Goal: Task Accomplishment & Management: Use online tool/utility

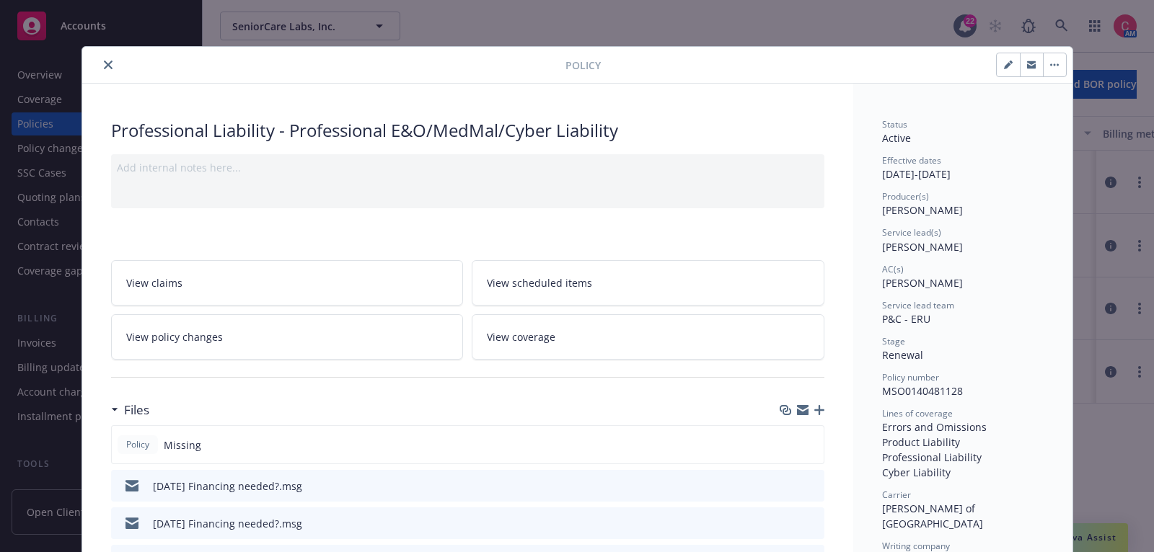
click at [110, 66] on icon "close" at bounding box center [108, 65] width 9 height 9
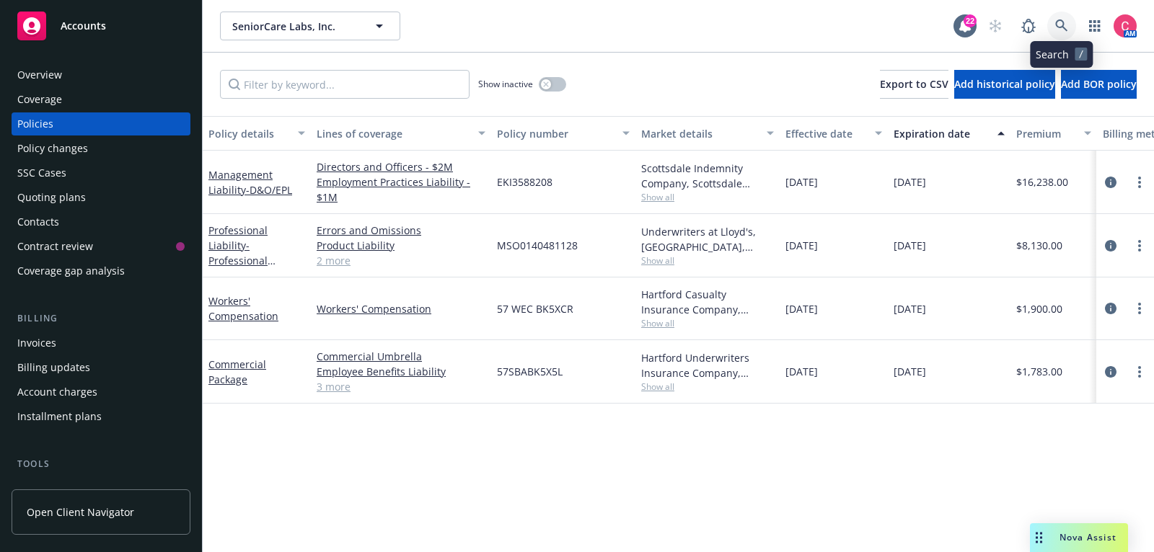
click at [1060, 22] on icon at bounding box center [1061, 25] width 13 height 13
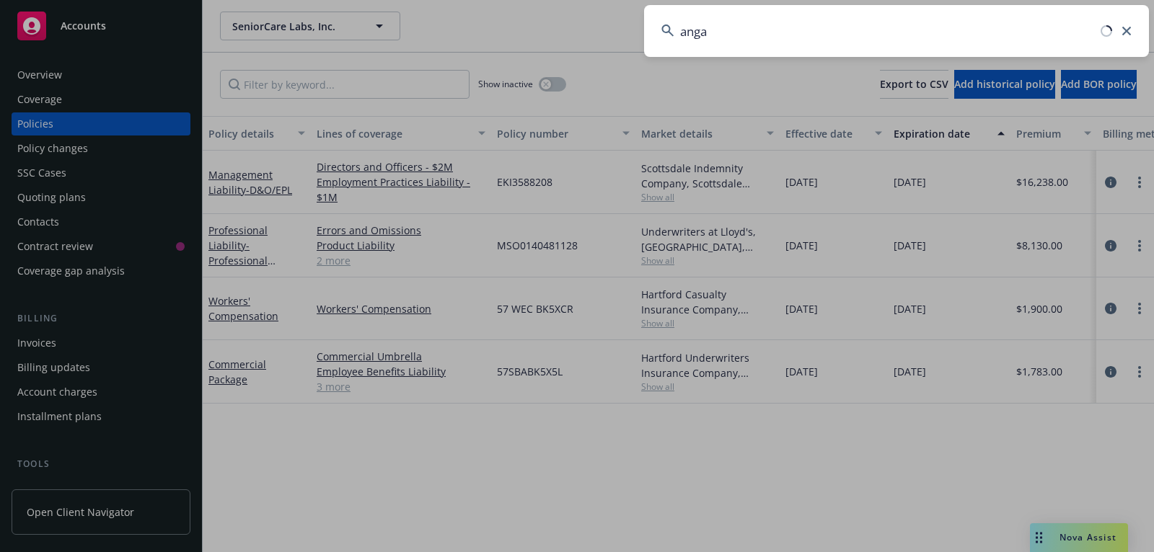
type input "angaz"
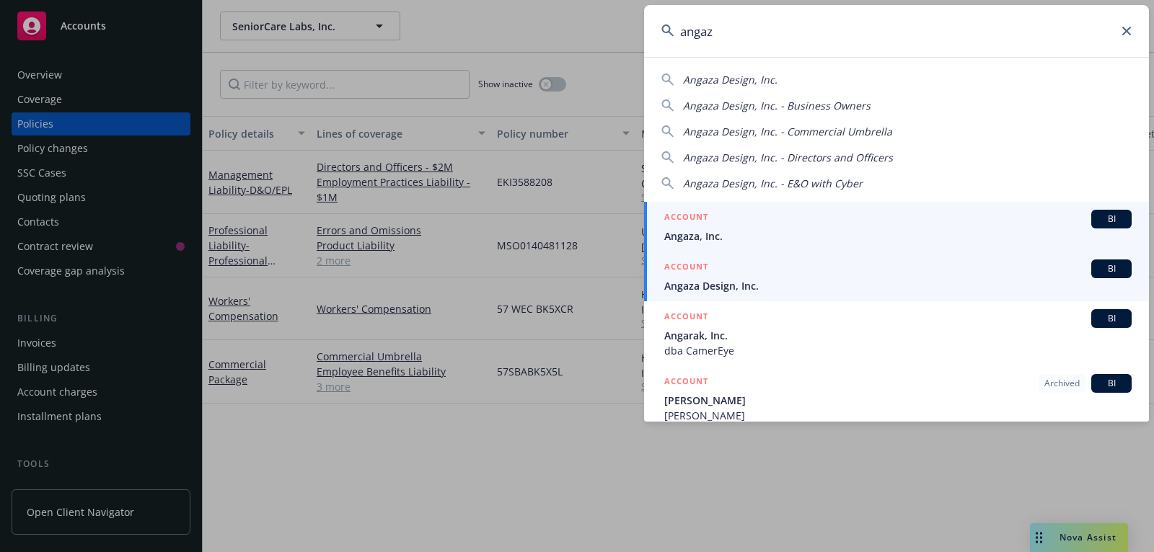
click at [843, 229] on span "Angaza, Inc." at bounding box center [897, 236] width 467 height 15
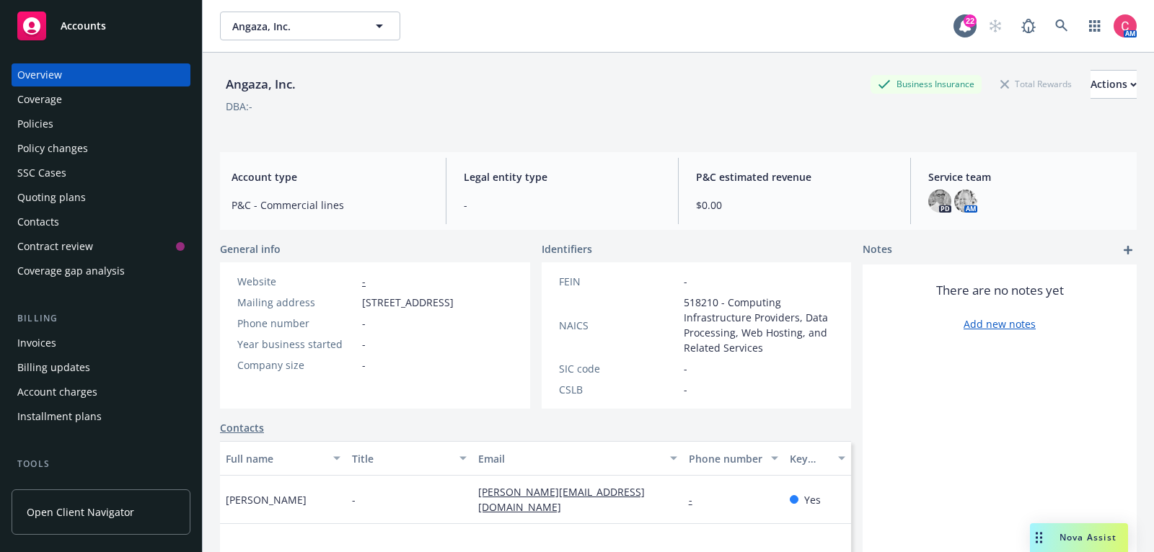
click at [38, 126] on div "Policies" at bounding box center [35, 124] width 36 height 23
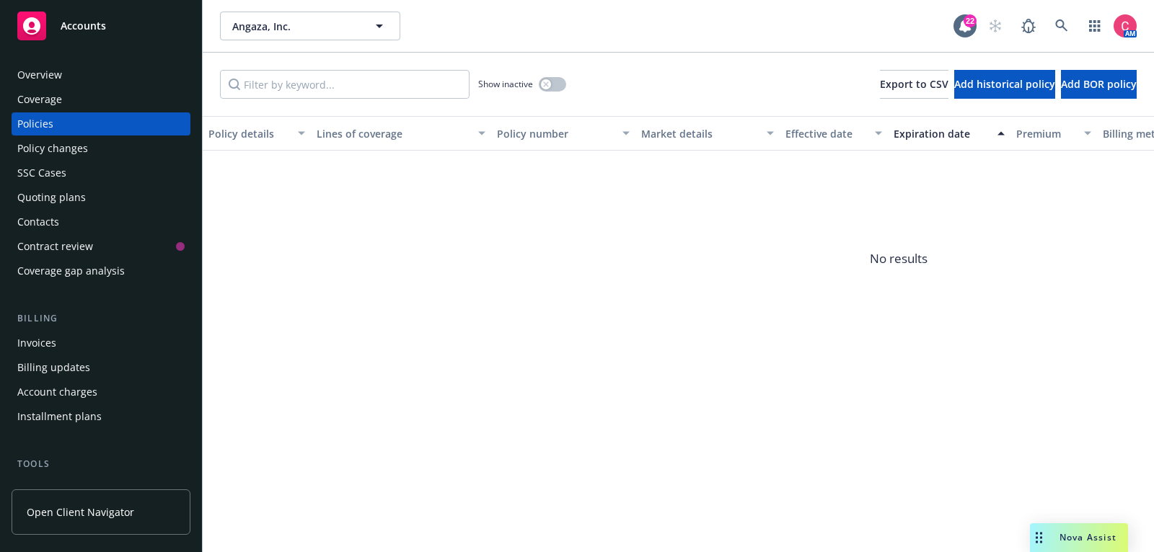
click at [111, 197] on div "Quoting plans" at bounding box center [100, 197] width 167 height 23
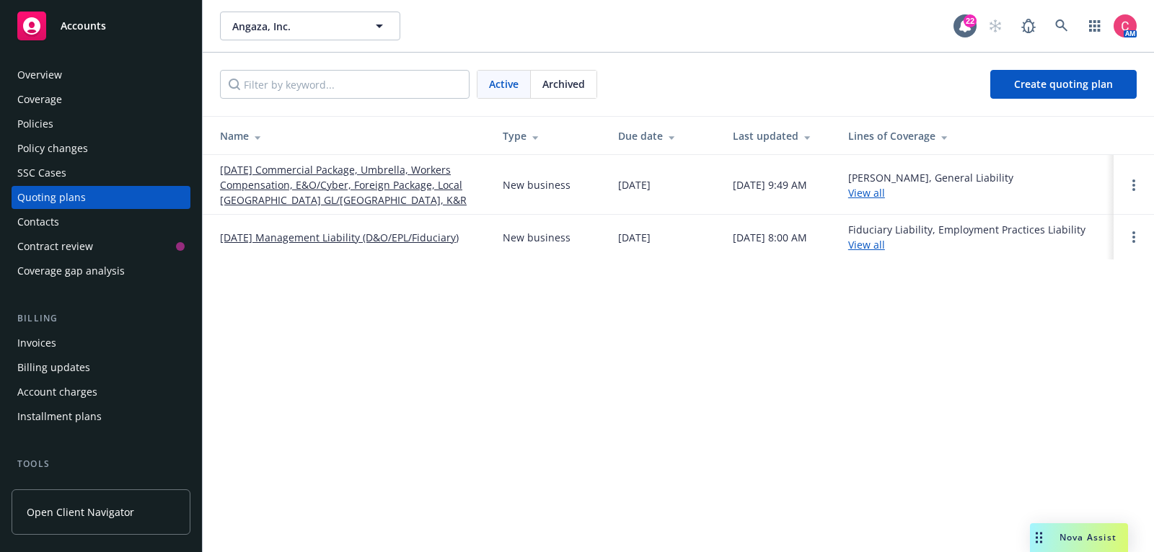
click at [248, 198] on link "[DATE] Commercial Package, Umbrella, Workers Compensation, E&O/Cyber, Foreign P…" at bounding box center [350, 184] width 260 height 45
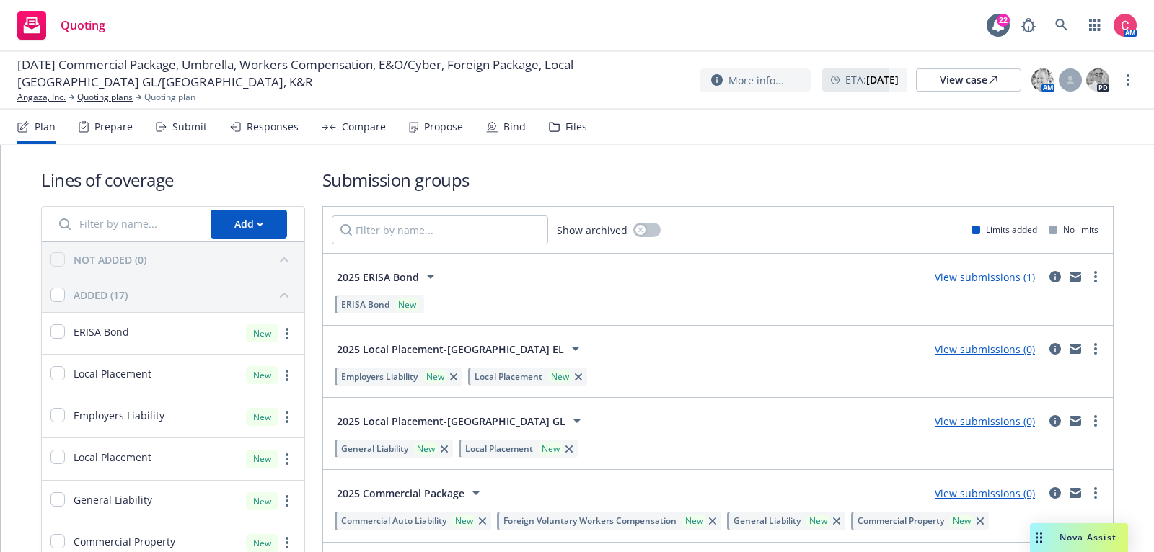
click at [565, 131] on div "Files" at bounding box center [576, 127] width 22 height 12
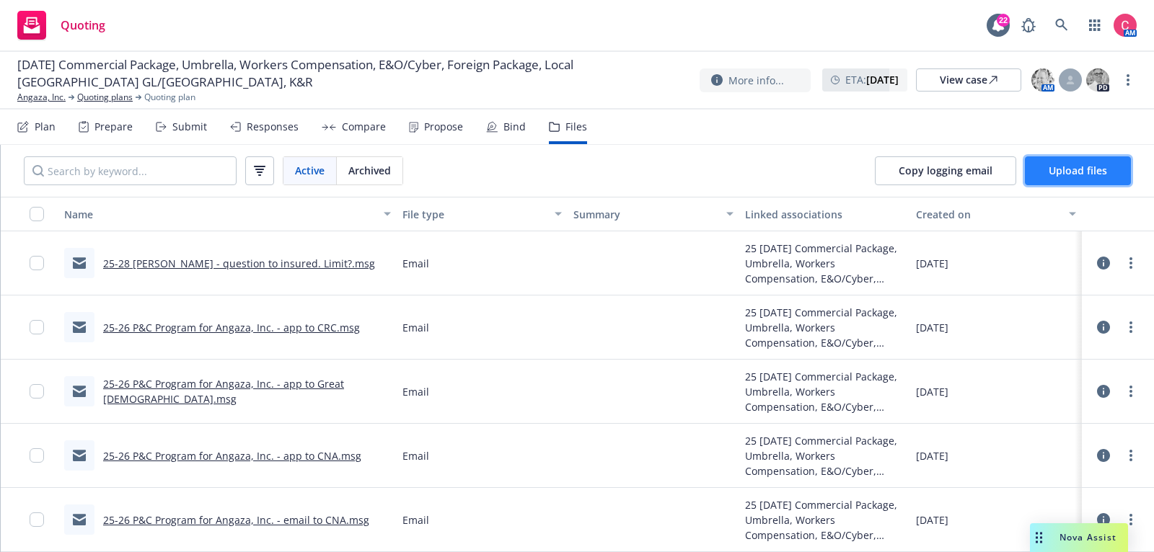
click at [1049, 177] on span "Upload files" at bounding box center [1078, 171] width 58 height 14
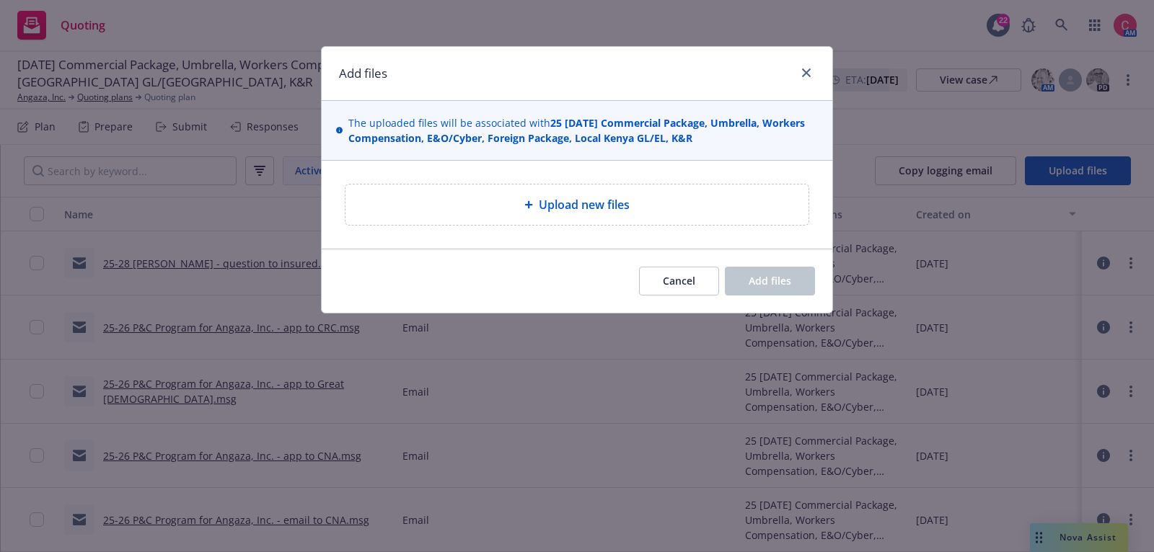
click at [567, 192] on div "Upload new files" at bounding box center [576, 205] width 463 height 40
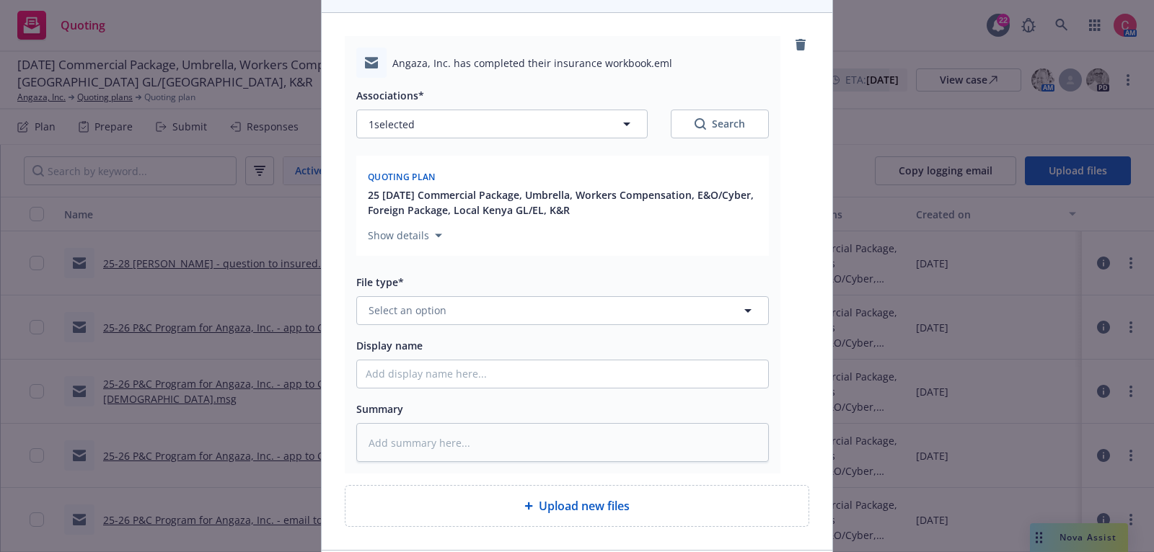
scroll to position [167, 0]
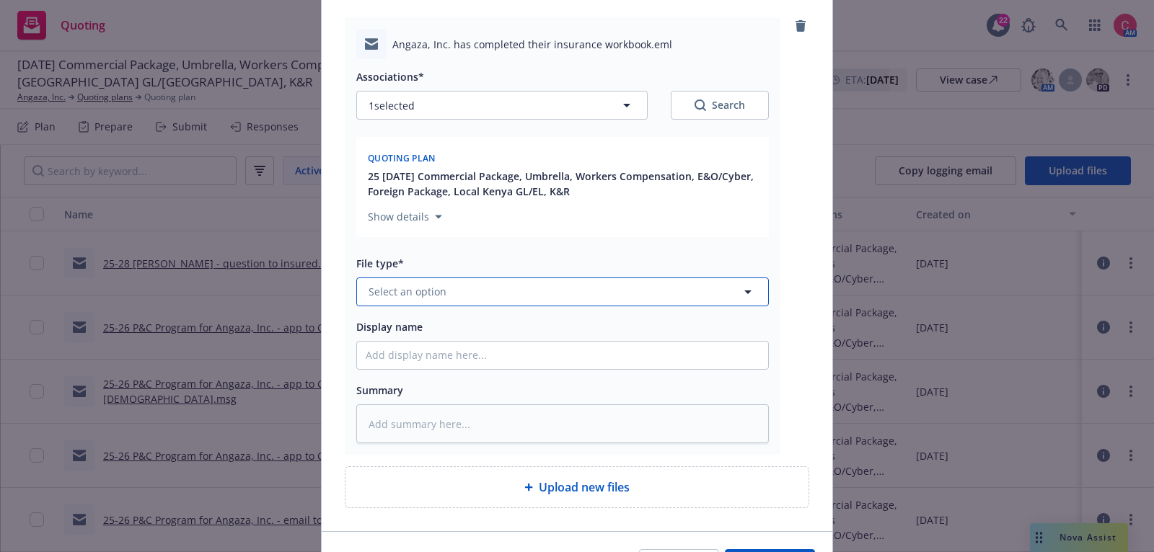
click at [625, 292] on button "Select an option" at bounding box center [562, 292] width 413 height 29
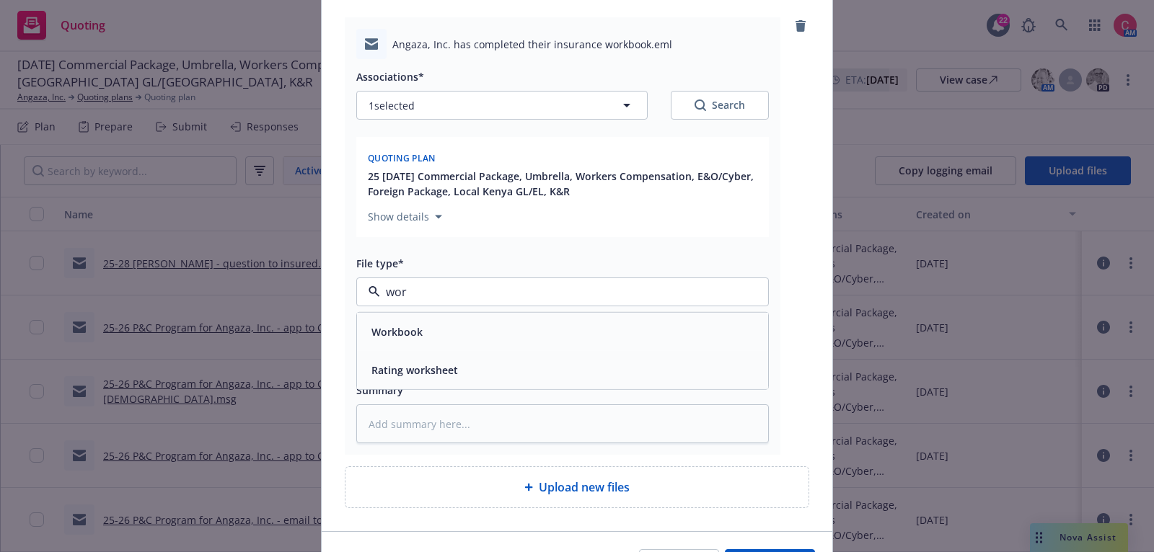
type input "work"
click at [614, 327] on div "Workbook" at bounding box center [563, 332] width 394 height 21
click at [591, 392] on div "Summary" at bounding box center [562, 389] width 413 height 17
click at [588, 369] on div at bounding box center [562, 355] width 413 height 29
click at [599, 353] on input "Display name" at bounding box center [562, 355] width 411 height 27
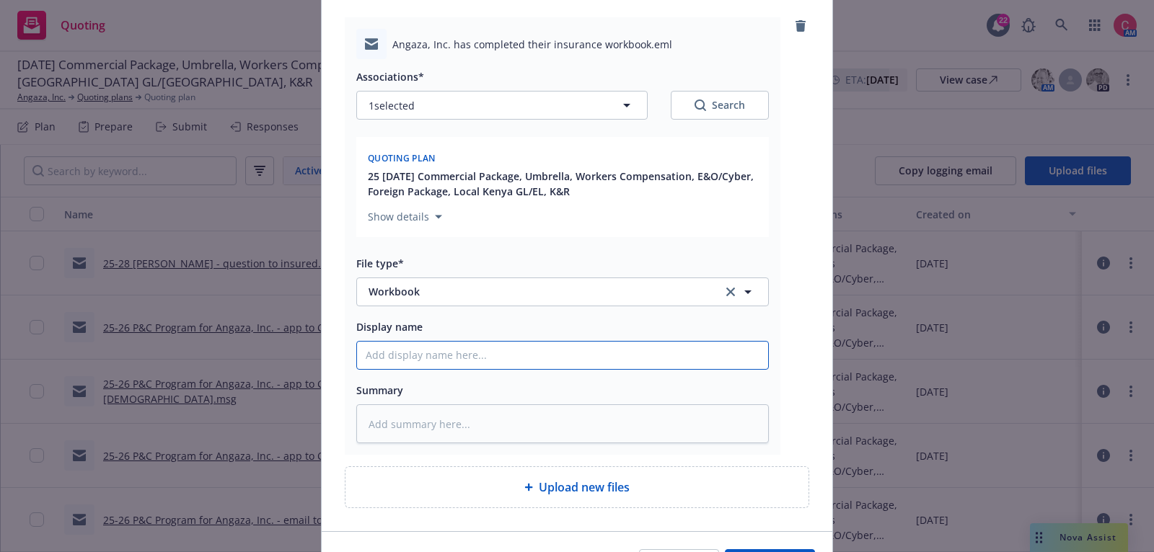
type textarea "x"
type input "["
type textarea "x"
type input "[C"
type textarea "x"
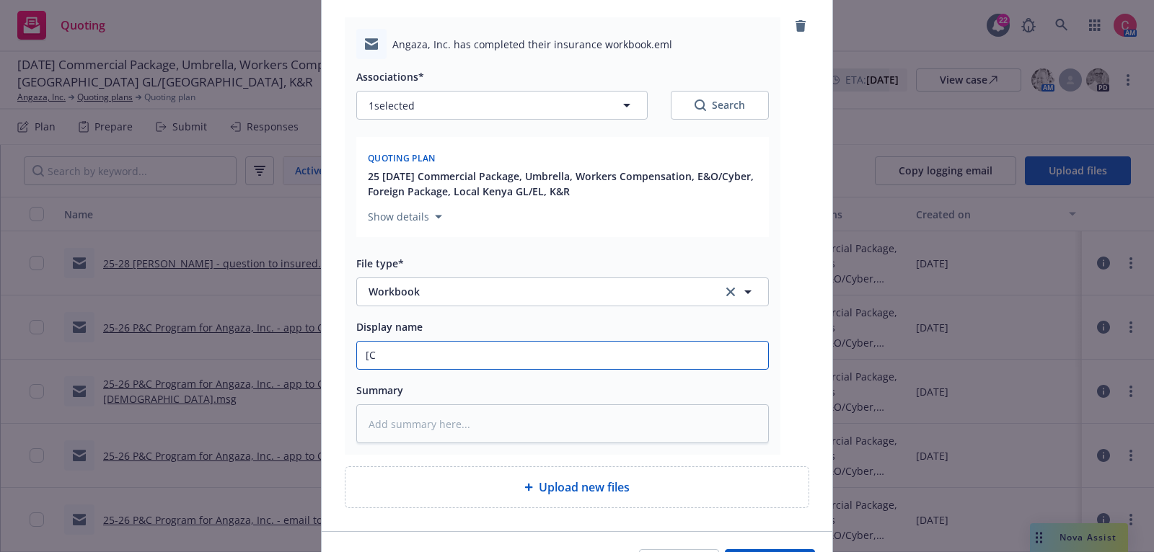
type input "[CO"
type textarea "x"
type input "[COMP"
type textarea "x"
type input "[COMPLE"
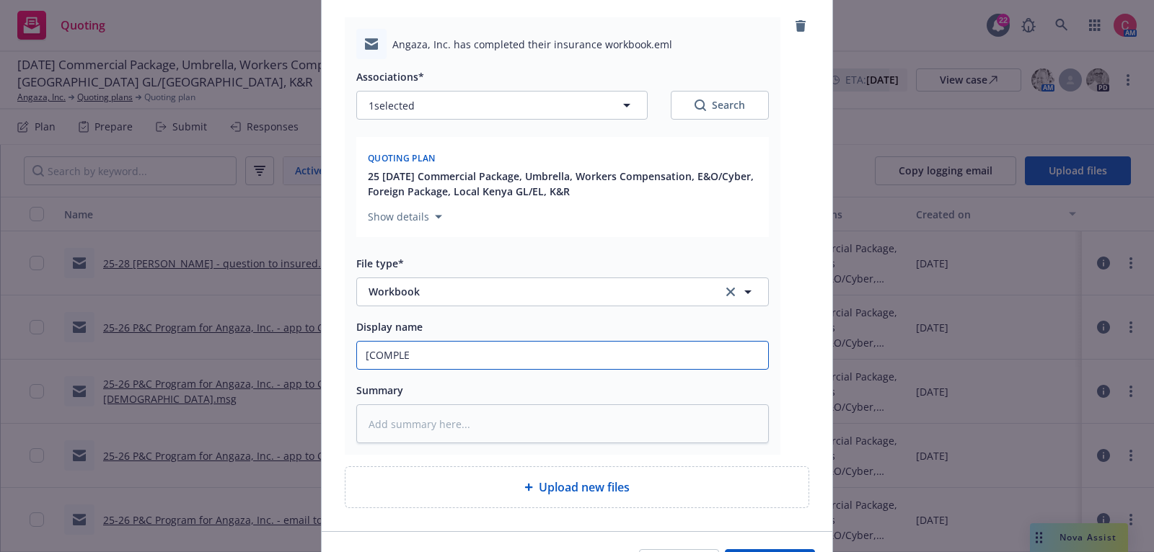
type textarea "x"
type input "[COMPLET"
type textarea "x"
type input "[COMPLETE"
type textarea "x"
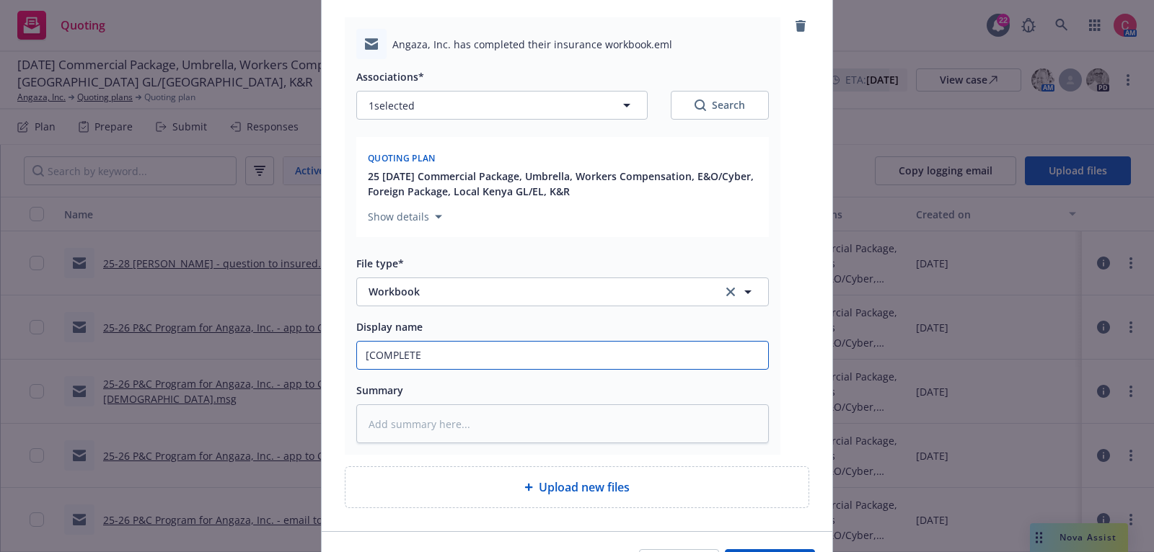
type input "[COMPLETED"
type textarea "x"
type input "[COMPLETED]"
type textarea "x"
type input "[COMPLETED]"
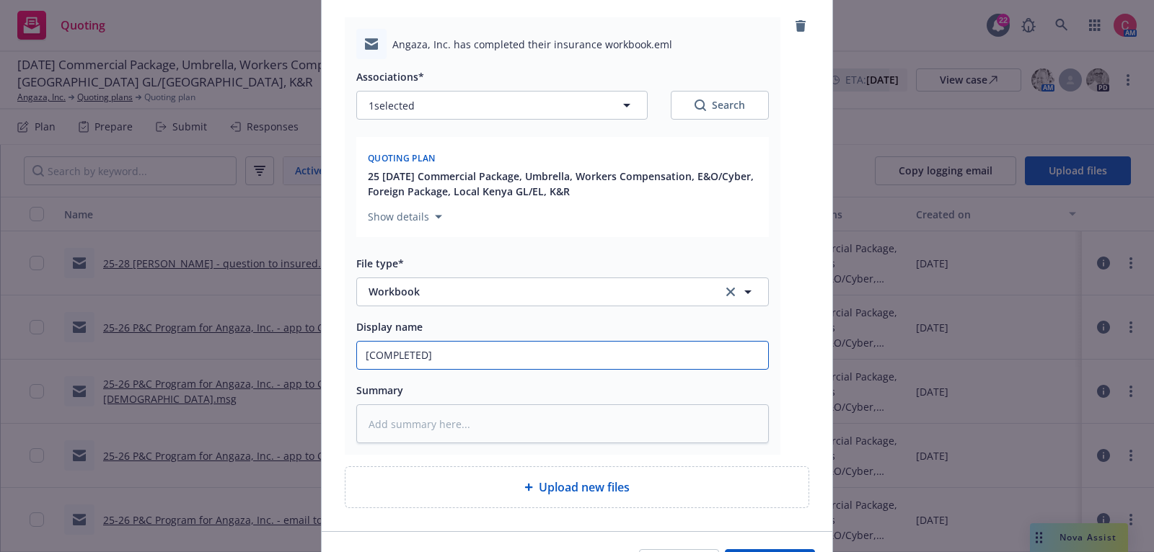
type textarea "x"
type input "[COMPLETED] 25"
type textarea "x"
type input "[COMPLETED] 25"
type textarea "x"
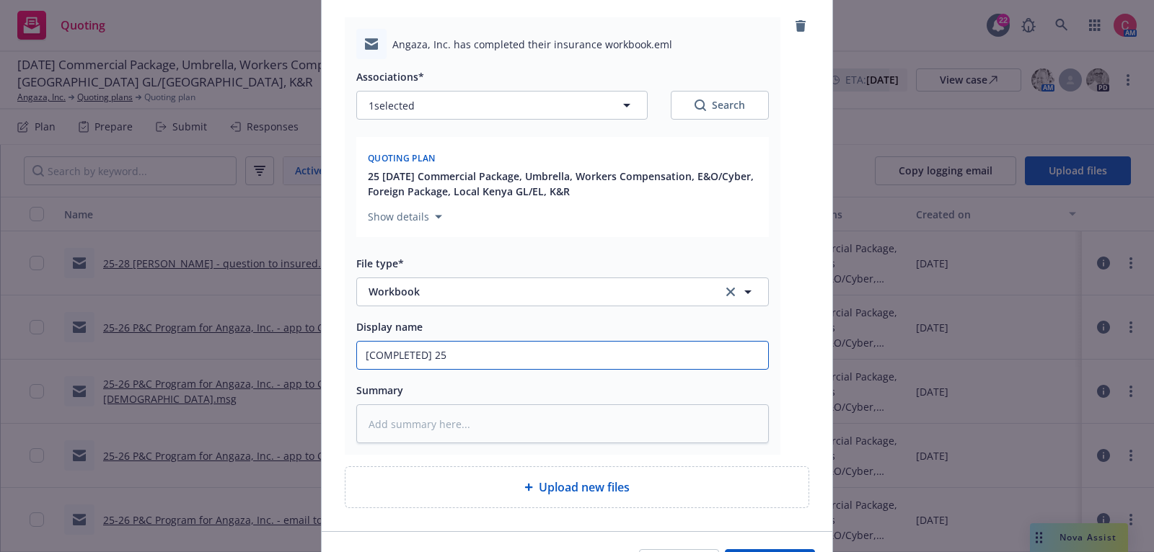
type input "[COMPLETED] 25 I"
type textarea "x"
type input "[COMPLETED] 25 In"
type textarea "x"
type input "[COMPLETED] 25 Ind"
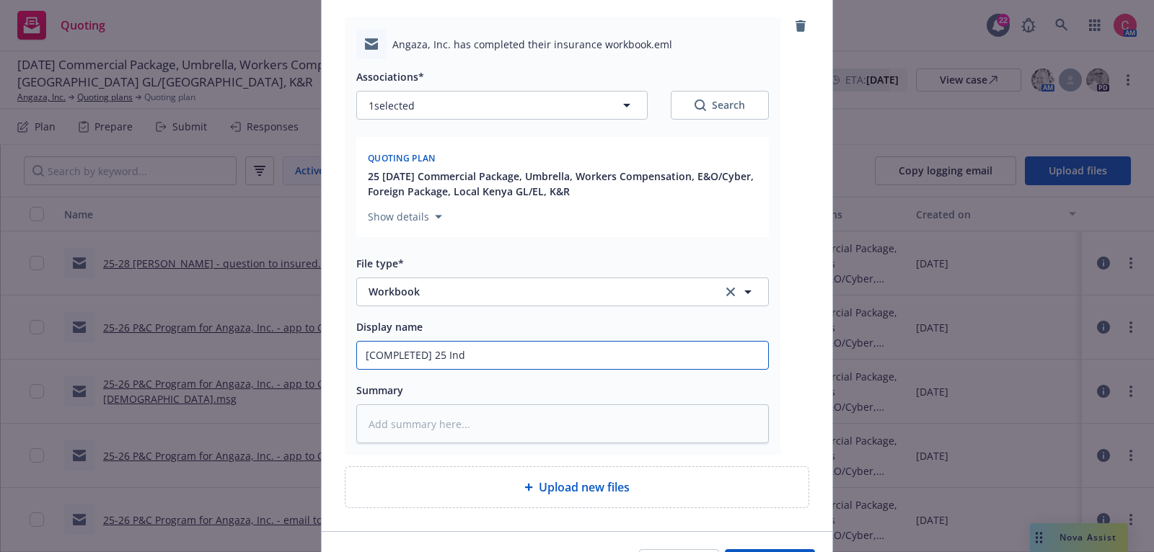
type textarea "x"
type input "[COMPLETED] 25 Indi"
type textarea "x"
type input "[COMPLETED] 25 Indio"
type textarea "x"
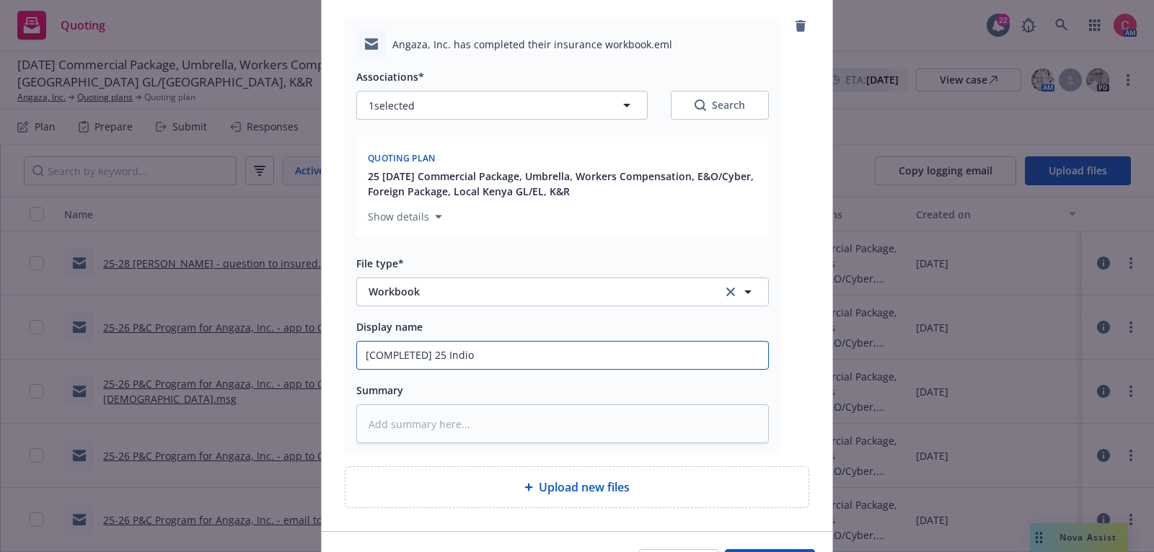
type input "[COMPLETED] 25 Indio"
type textarea "x"
type input "[COMPLETED] 25 Indio Wo"
type textarea "x"
type input "[COMPLETED] 25 Indio Wor"
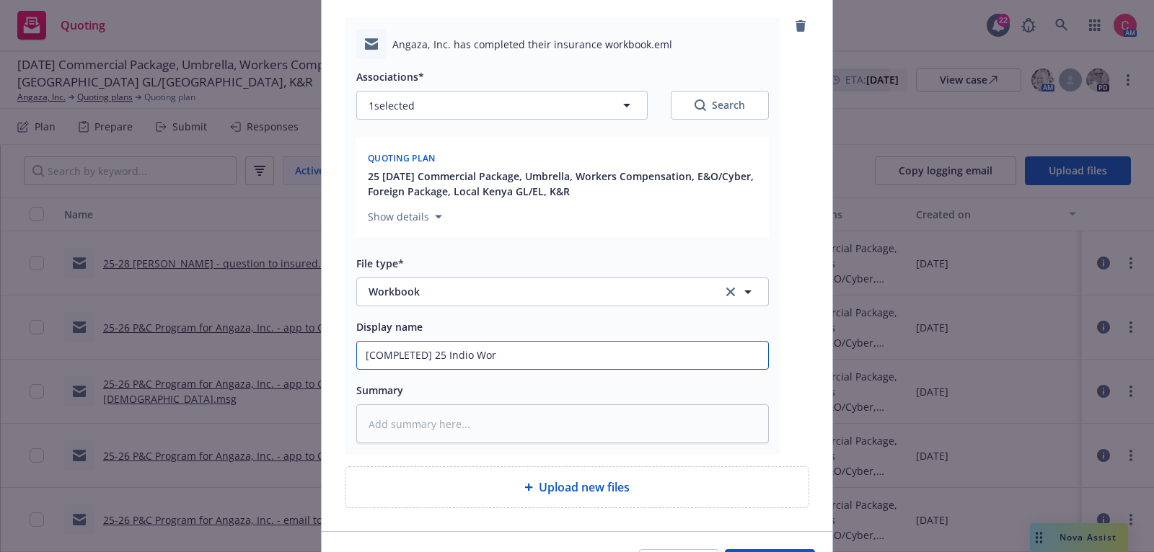
type textarea "x"
type input "[COMPLETED] 25 Indio Work"
type textarea "x"
type input "[COMPLETED] 25 Indio Workf"
type textarea "x"
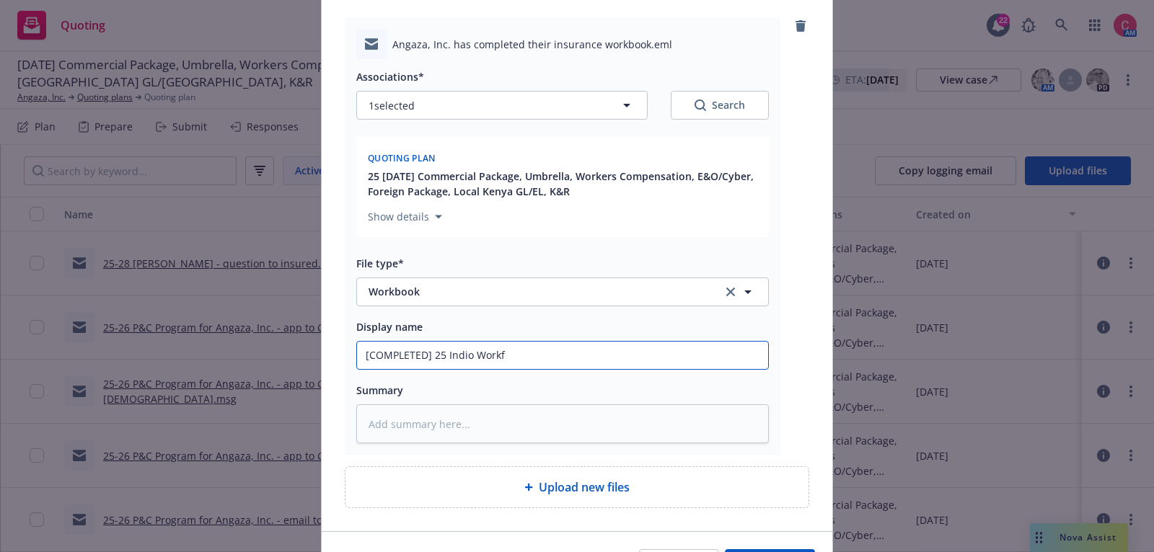
type input "[COMPLETED] 25 Indio Work"
type textarea "x"
type input "[COMPLETED] 25 Indio Workb"
type textarea "x"
type input "[COMPLETED] 25 Indio Workbo"
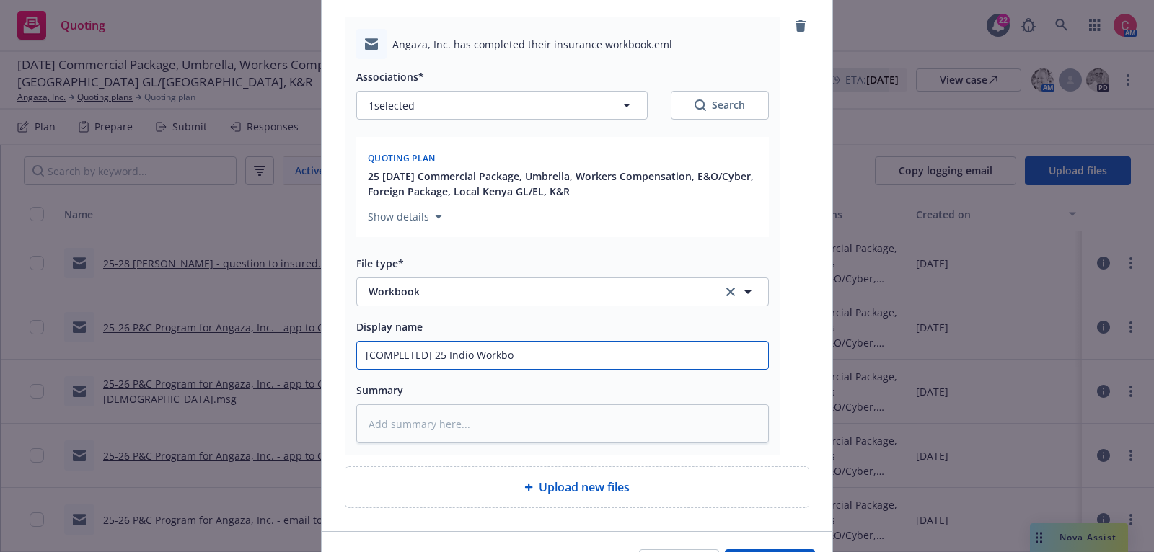
type textarea "x"
type input "[COMPLETED] 25 Indio Workboo"
type textarea "x"
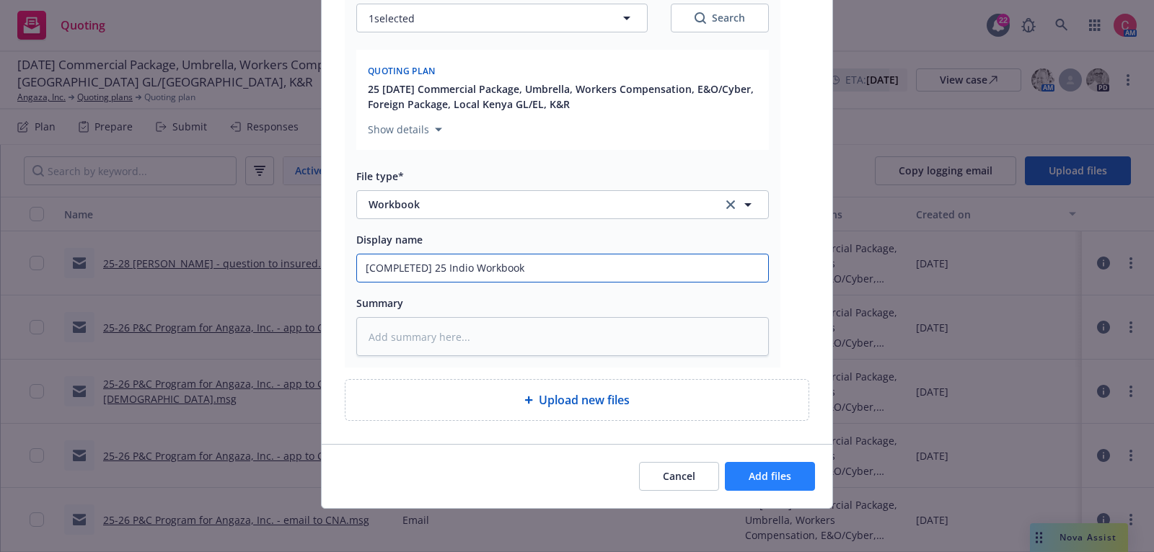
type input "[COMPLETED] 25 Indio Workbook"
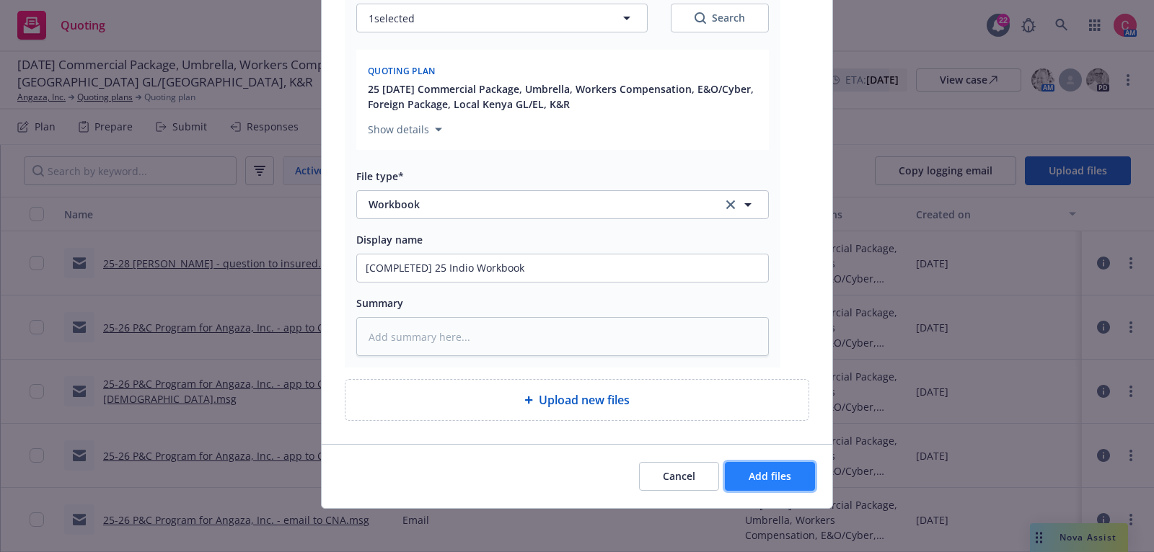
click at [772, 476] on span "Add files" at bounding box center [770, 476] width 43 height 14
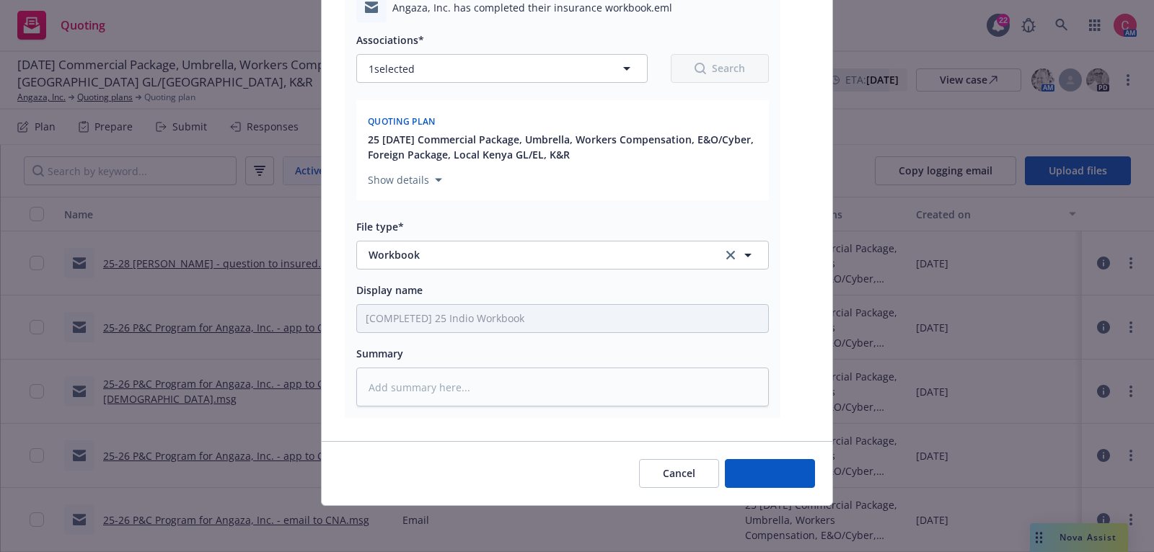
scroll to position [202, 0]
type textarea "x"
